Goal: Task Accomplishment & Management: Use online tool/utility

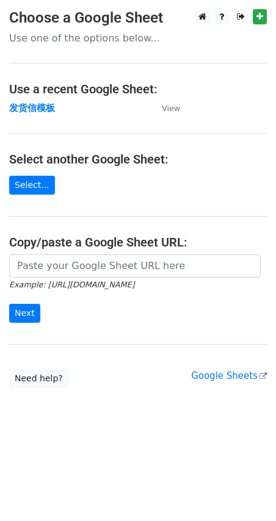
click at [38, 105] on strong "发货信模板" at bounding box center [32, 107] width 46 height 11
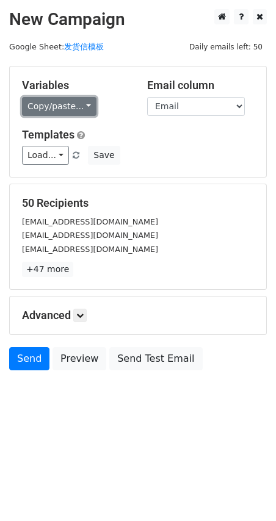
click at [49, 107] on link "Copy/paste..." at bounding box center [59, 106] width 74 height 19
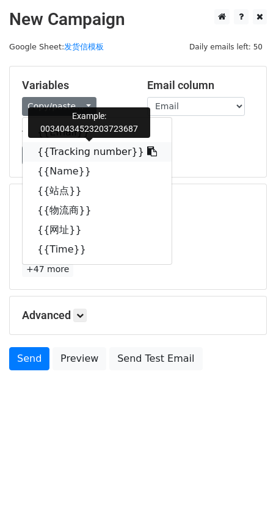
click at [74, 159] on link "{{Tracking number}}" at bounding box center [97, 152] width 149 height 20
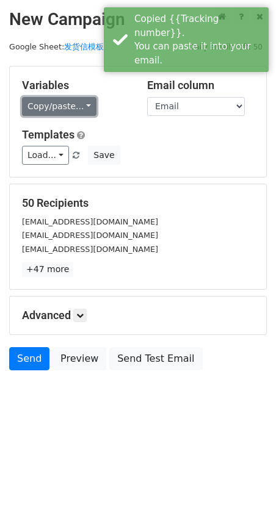
click at [56, 103] on link "Copy/paste..." at bounding box center [59, 106] width 74 height 19
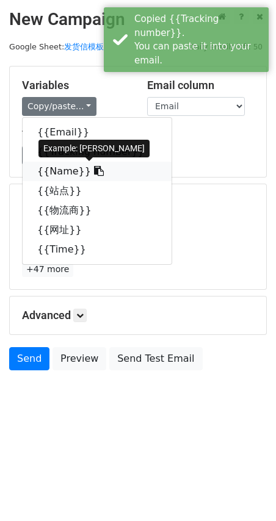
click at [54, 172] on link "{{Name}}" at bounding box center [97, 172] width 149 height 20
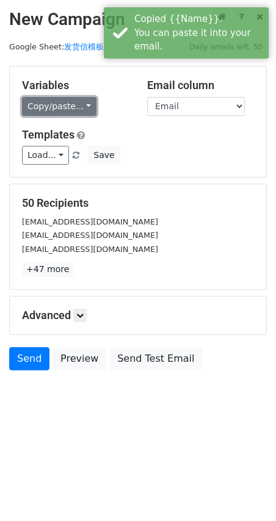
click at [31, 104] on link "Copy/paste..." at bounding box center [59, 106] width 74 height 19
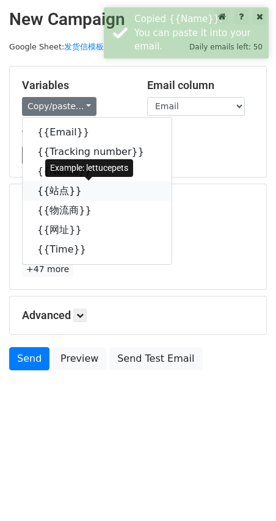
click at [50, 194] on link "{{站点}}" at bounding box center [97, 191] width 149 height 20
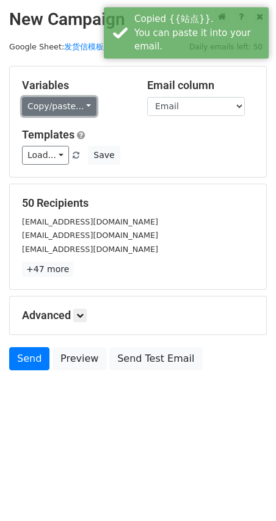
click at [62, 101] on link "Copy/paste..." at bounding box center [59, 106] width 74 height 19
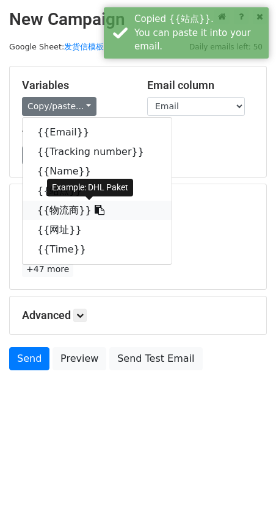
click at [57, 213] on link "{{物流商}}" at bounding box center [97, 211] width 149 height 20
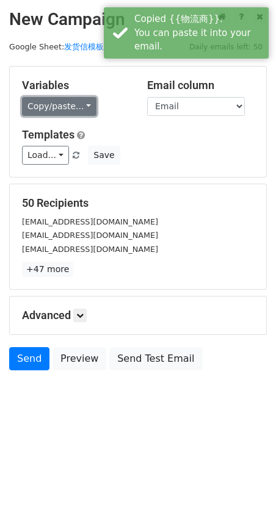
click at [62, 115] on link "Copy/paste..." at bounding box center [59, 106] width 74 height 19
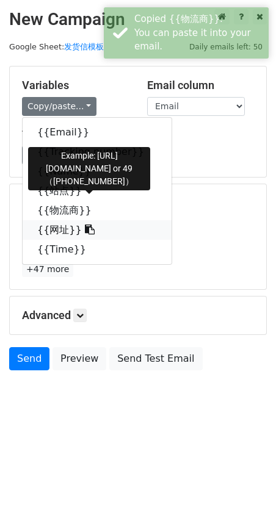
click at [58, 229] on link "{{网址}}" at bounding box center [97, 230] width 149 height 20
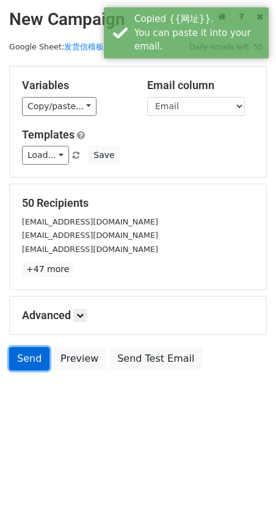
click at [26, 363] on link "Send" at bounding box center [29, 358] width 40 height 23
